Goal: Task Accomplishment & Management: Use online tool/utility

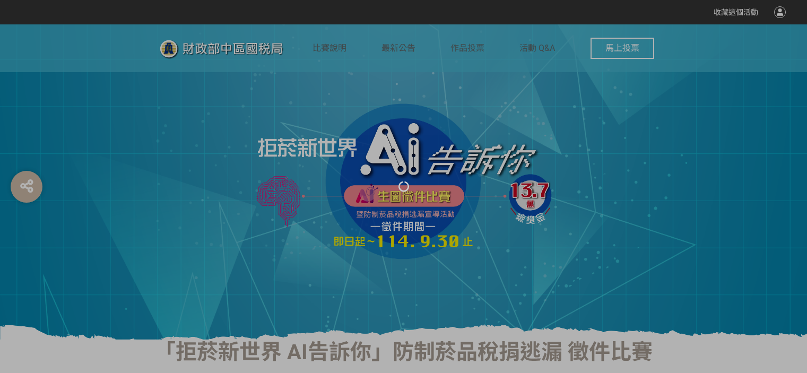
select select "vote"
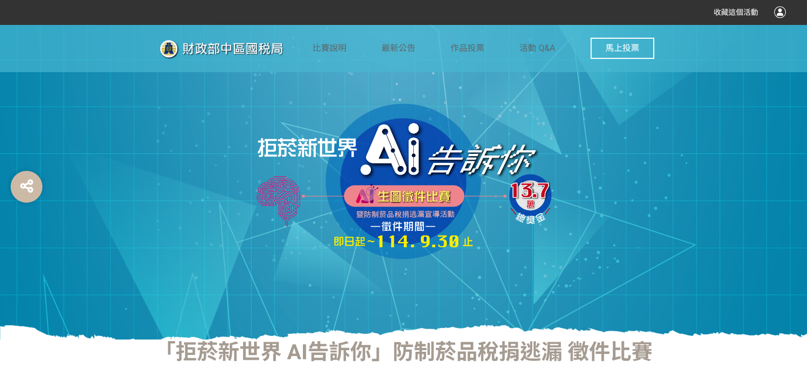
click at [329, 332] on div at bounding box center [403, 181] width 807 height 315
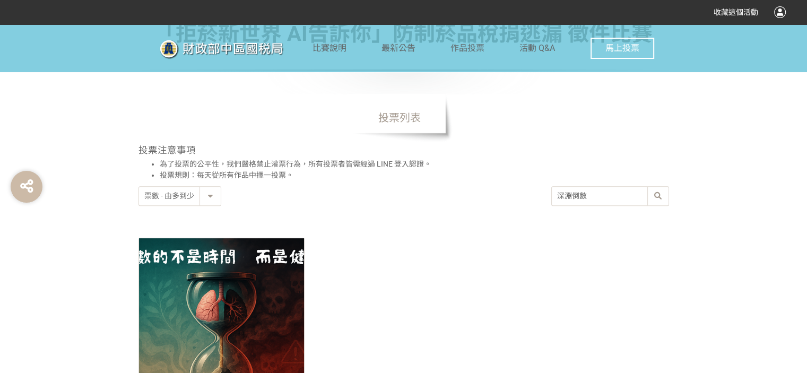
scroll to position [424, 0]
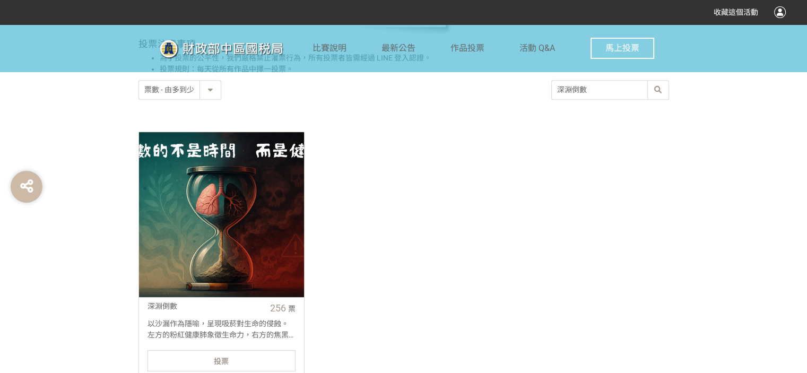
click at [275, 279] on div at bounding box center [221, 214] width 165 height 165
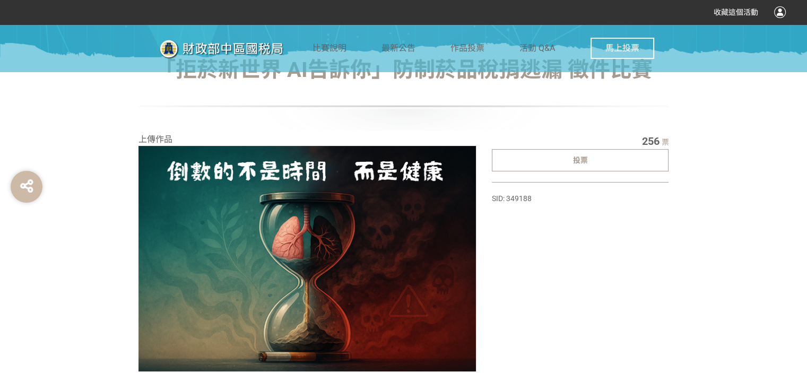
scroll to position [265, 0]
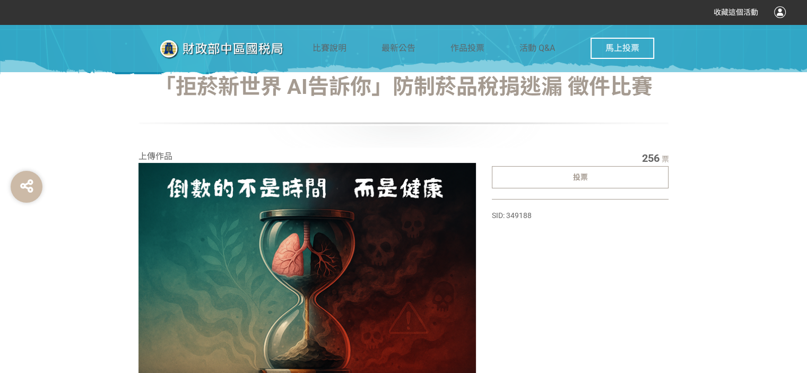
click at [581, 179] on span "投票" at bounding box center [580, 177] width 15 height 8
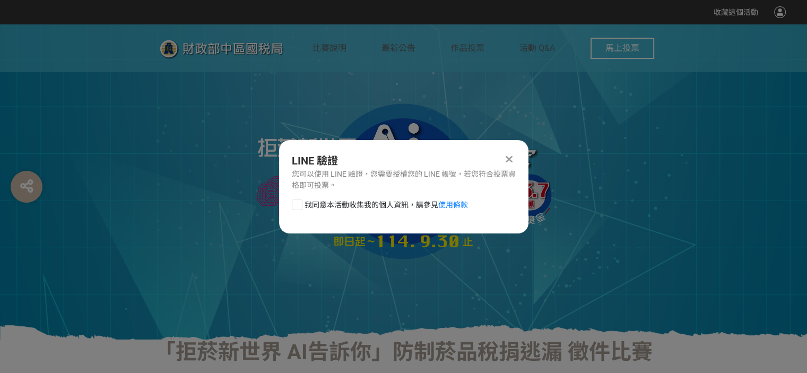
scroll to position [0, 0]
click at [308, 205] on span "我同意本活動收集我的個人資訊，請參見 使用條款" at bounding box center [385, 204] width 163 height 11
click at [299, 205] on input "我同意本活動收集我的個人資訊，請參見 使用條款" at bounding box center [295, 204] width 7 height 7
checkbox input "false"
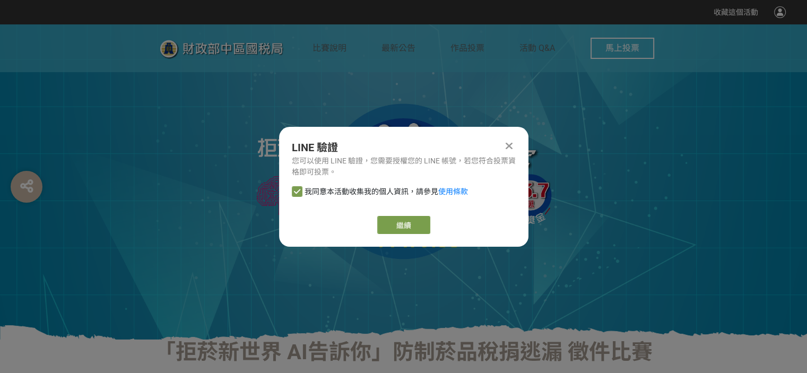
click at [376, 216] on div "繼續" at bounding box center [404, 225] width 224 height 18
click at [389, 220] on link "繼續" at bounding box center [403, 225] width 53 height 18
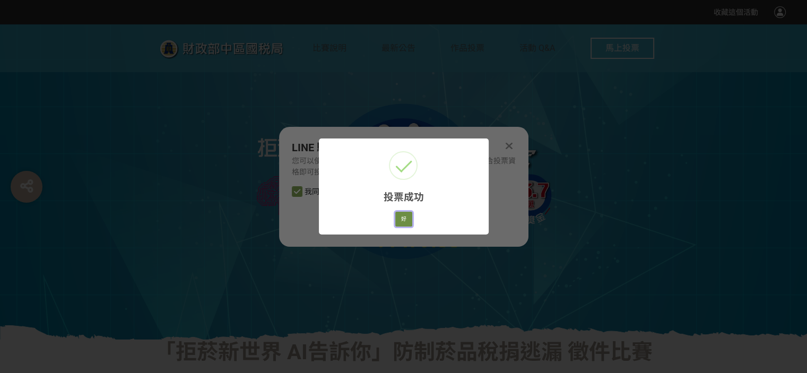
click at [398, 220] on button "好" at bounding box center [403, 219] width 17 height 15
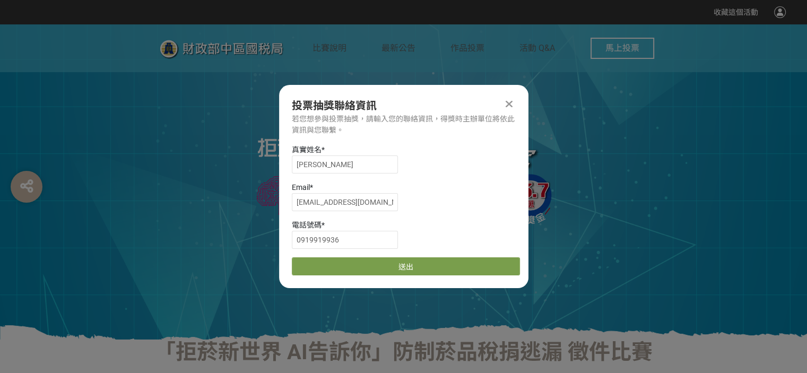
click at [510, 106] on icon at bounding box center [508, 104] width 7 height 11
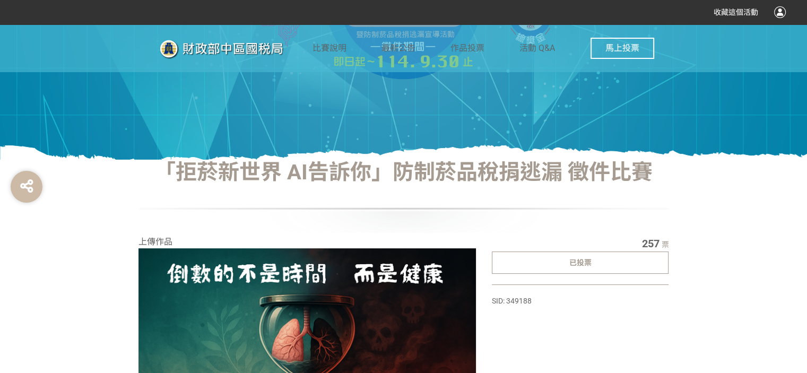
scroll to position [159, 0]
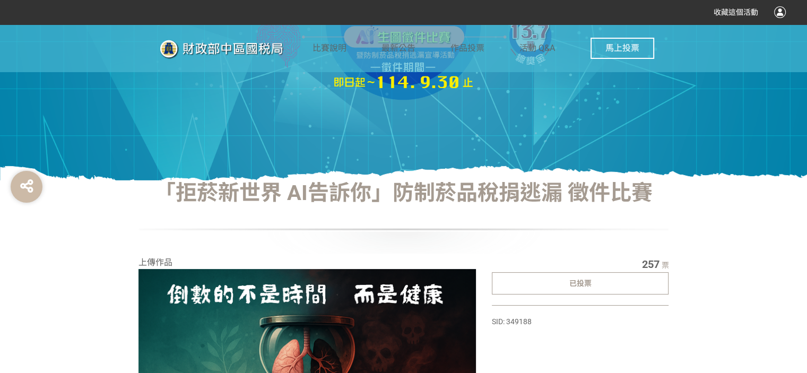
click at [604, 48] on button "馬上投票" at bounding box center [622, 48] width 64 height 21
select select "vote"
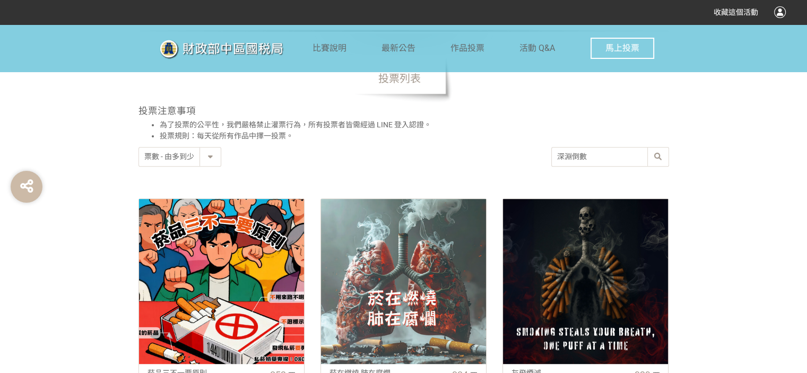
scroll to position [424, 0]
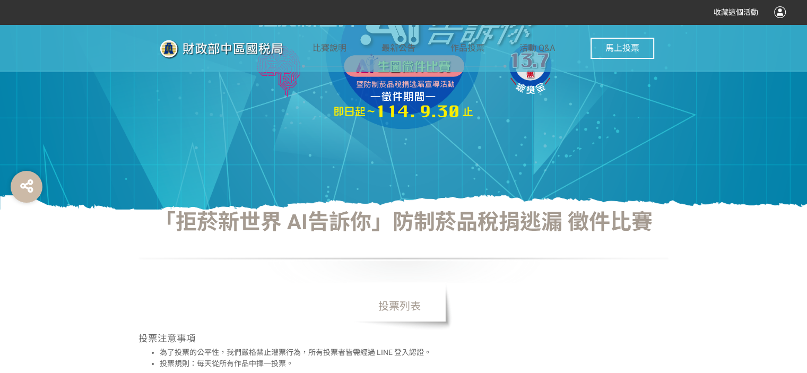
scroll to position [106, 0]
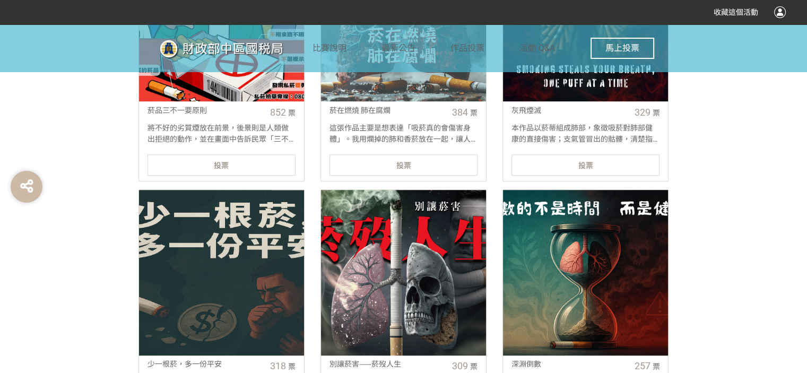
scroll to position [689, 0]
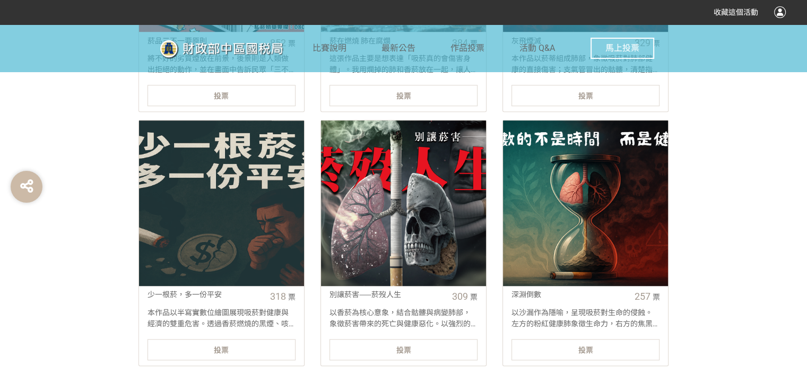
drag, startPoint x: 59, startPoint y: 263, endPoint x: 82, endPoint y: 257, distance: 24.2
click at [59, 263] on div "「拒菸新世界 AI告訴你」防制菸品稅捐逃漏 徵件比賽 投票列表 投票注意事項 為了投票的公平性，我們嚴格禁止灌票行為，所有投票者皆需經過 LINE 登入認證。…" at bounding box center [403, 300] width 807 height 1300
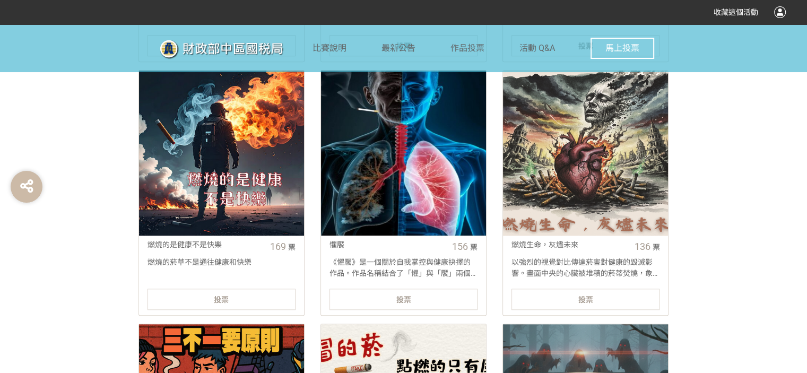
scroll to position [1007, 0]
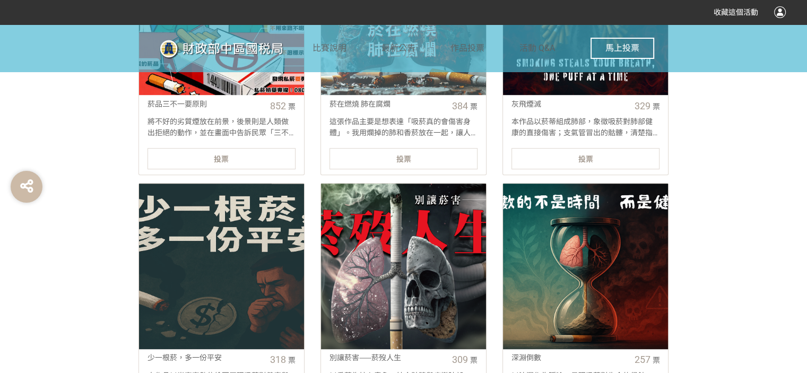
scroll to position [689, 0]
